Goal: Go to known website

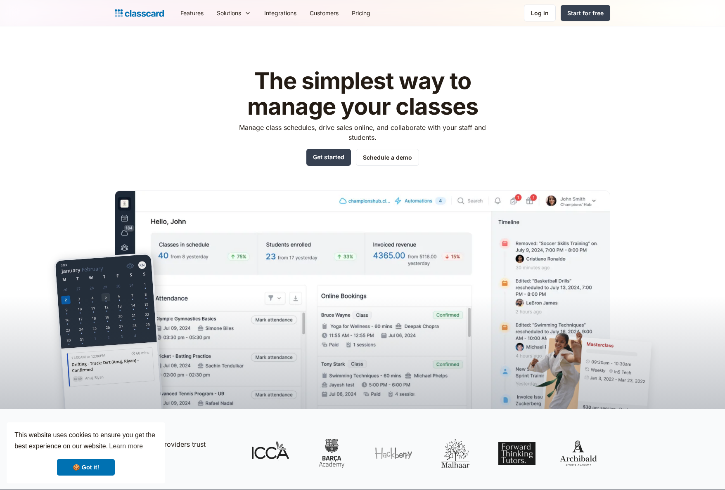
click at [557, 19] on div "Log in Log in Start for free" at bounding box center [567, 13] width 86 height 17
click at [545, 17] on div "Log in" at bounding box center [540, 13] width 18 height 9
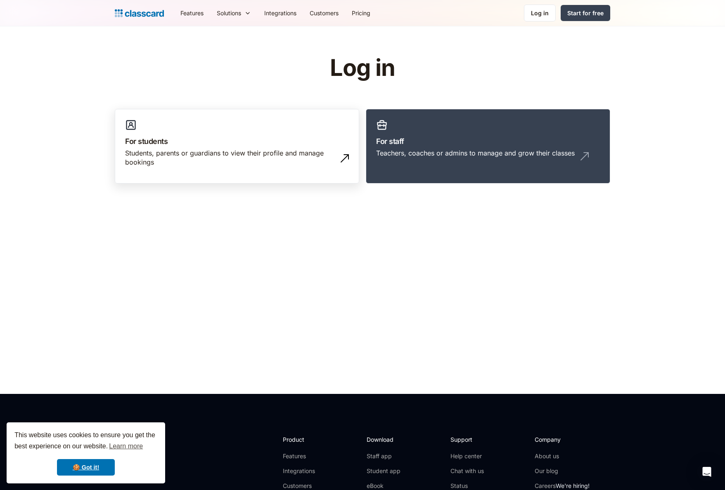
click at [301, 164] on div "Students, parents or guardians to view their profile and manage bookings" at bounding box center [228, 158] width 207 height 19
